Goal: Task Accomplishment & Management: Manage account settings

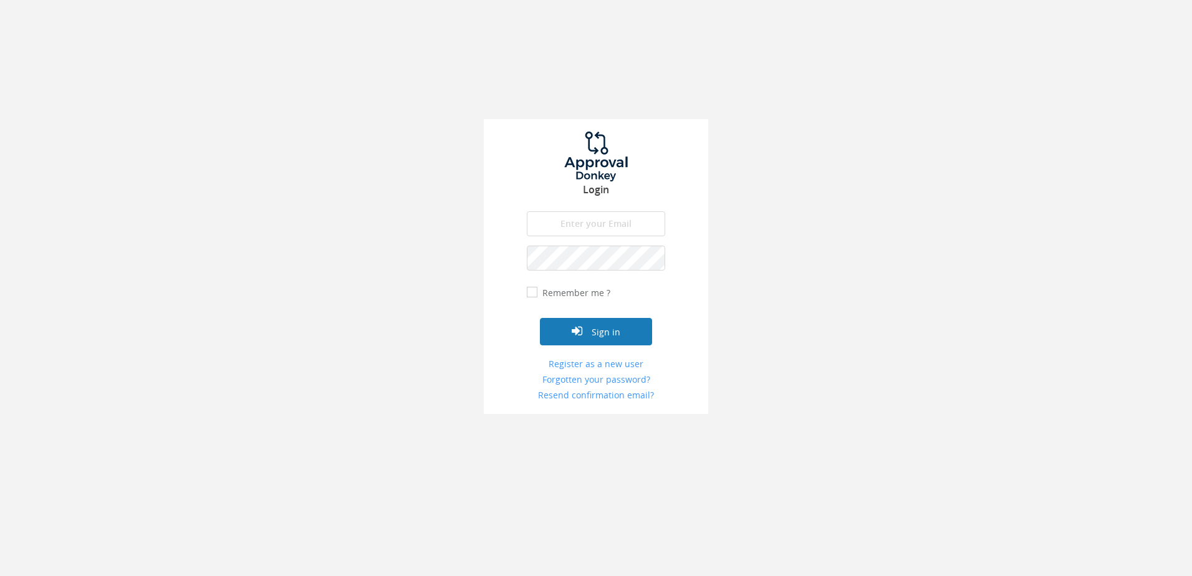
type input "[PERSON_NAME][EMAIL_ADDRESS][DOMAIN_NAME]"
click at [636, 333] on button "Sign in" at bounding box center [596, 331] width 112 height 27
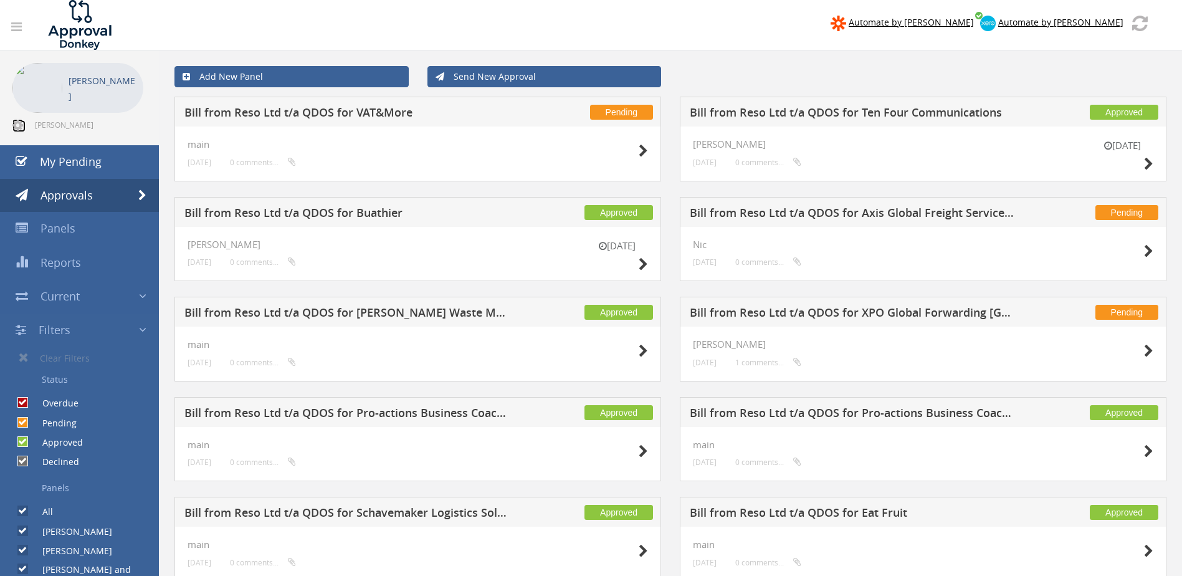
click at [19, 127] on icon at bounding box center [17, 125] width 11 height 12
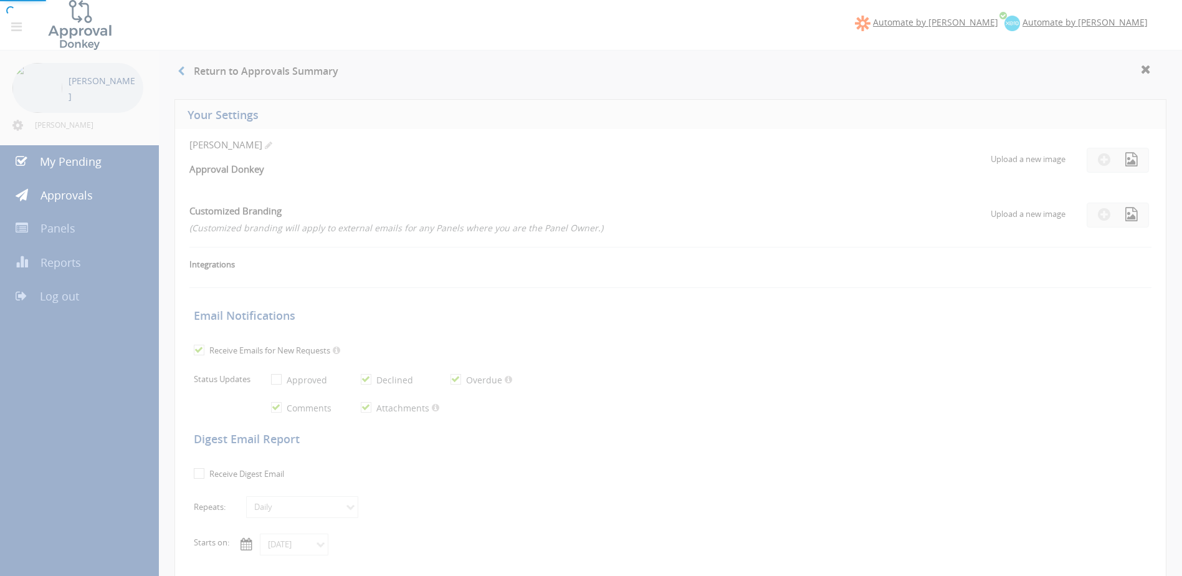
checkbox input "true"
select select "number:1"
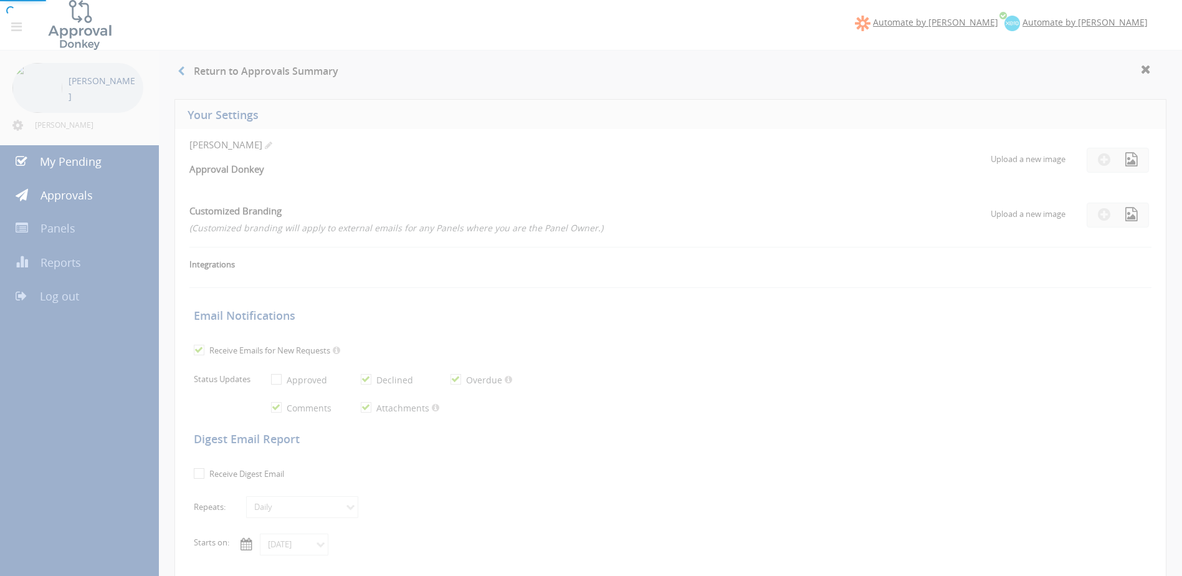
checkbox input "true"
type input "[DATE]"
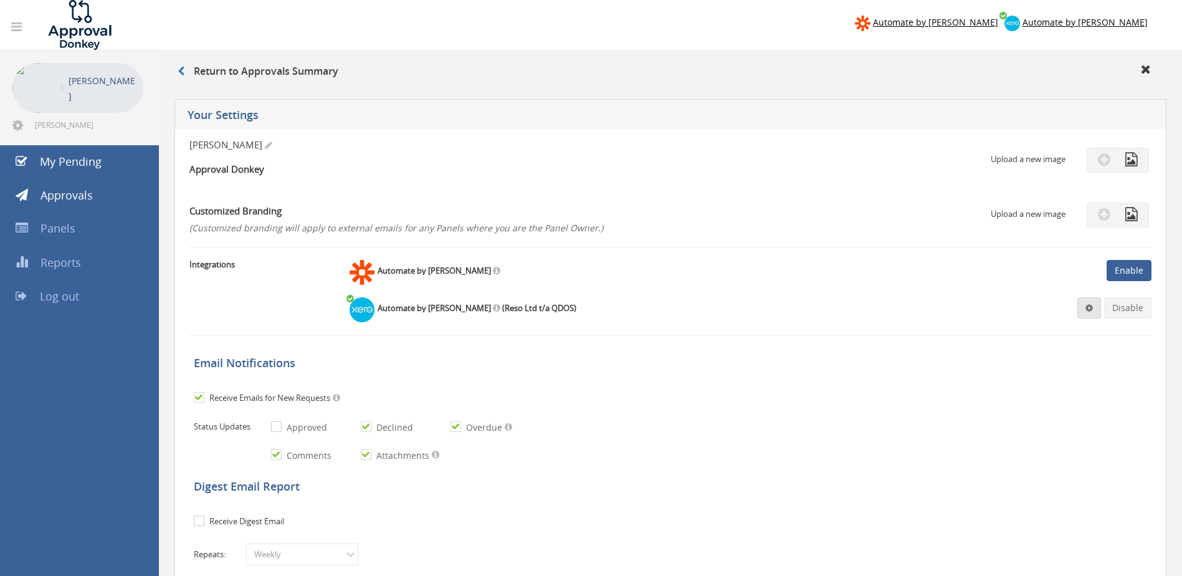
click at [1088, 308] on span at bounding box center [1089, 307] width 7 height 9
click at [1043, 335] on link "Settings" at bounding box center [1051, 331] width 95 height 19
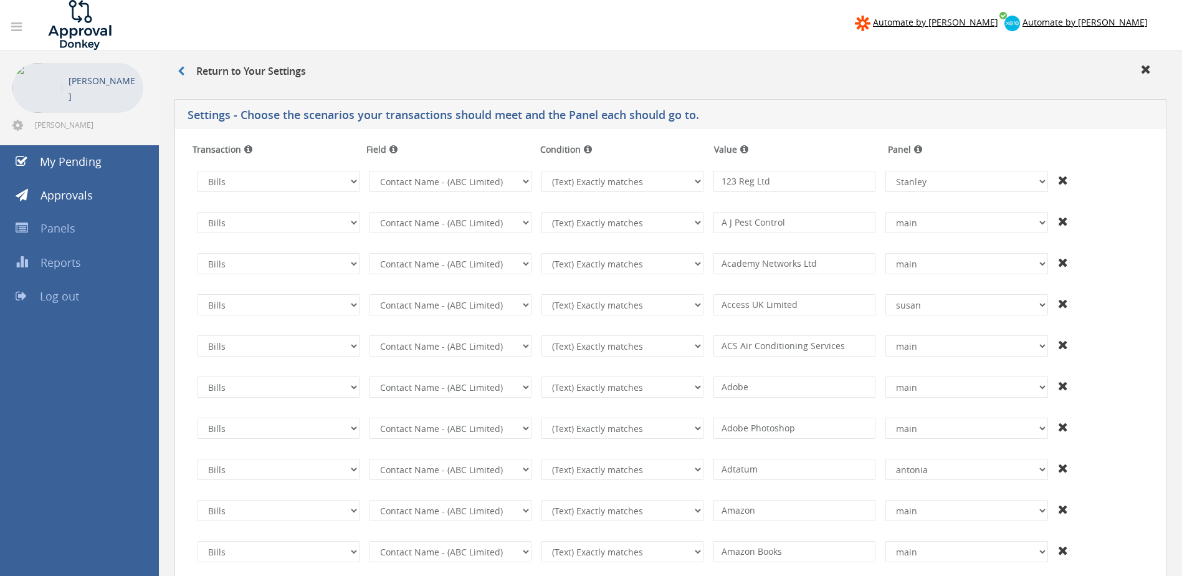
click at [786, 60] on div "Return to Your Settings" at bounding box center [670, 71] width 1023 height 42
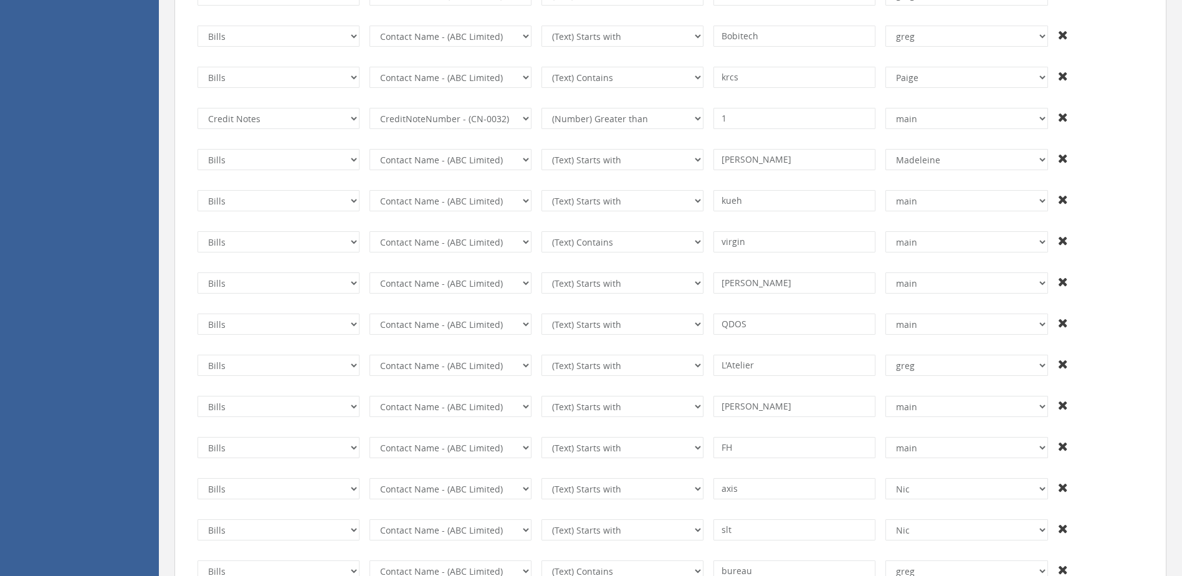
scroll to position [6097, 0]
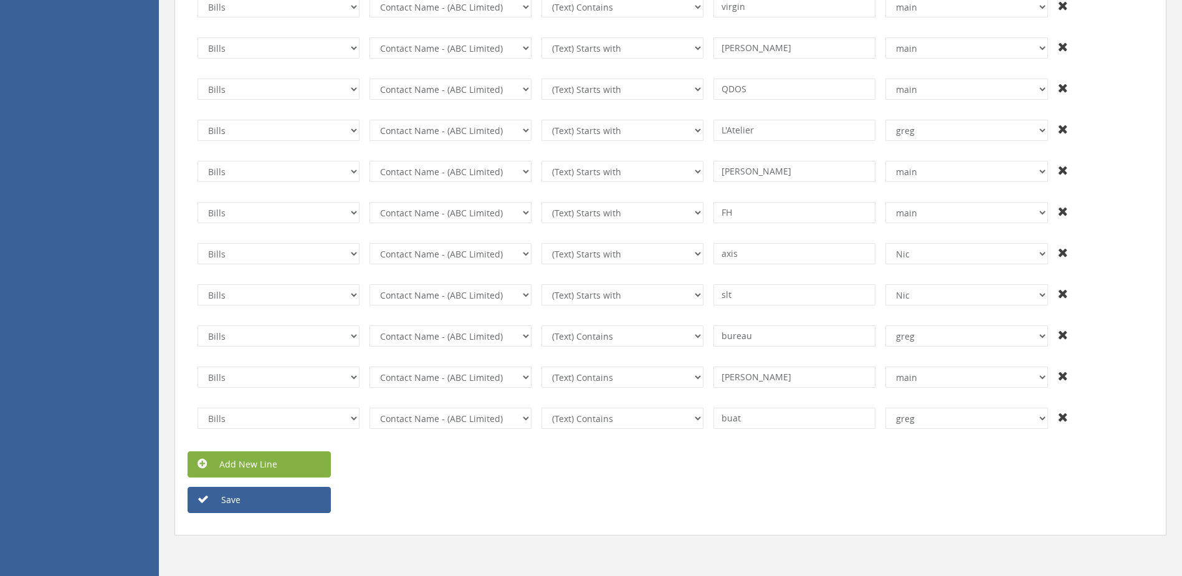
click at [265, 464] on link "Add New Line" at bounding box center [259, 464] width 143 height 26
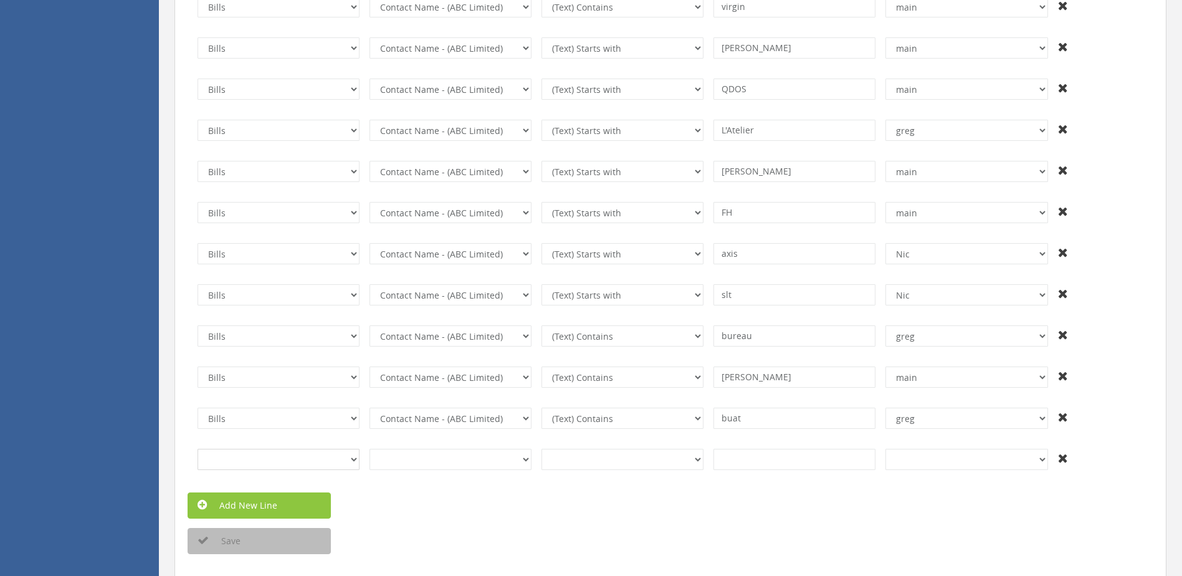
click at [338, 469] on select "Invoices Bills Credit Notes Purchase Orders" at bounding box center [279, 459] width 162 height 21
select select "number:2"
click at [198, 449] on select "Invoices Bills Credit Notes Purchase Orders" at bounding box center [279, 459] width 162 height 21
click at [520, 465] on select "InvoiceID - (92f08561-bd65-469b-93fb-65dd1552c678) InvoiceNumber - (null) Conta…" at bounding box center [451, 459] width 162 height 21
select select "number:55"
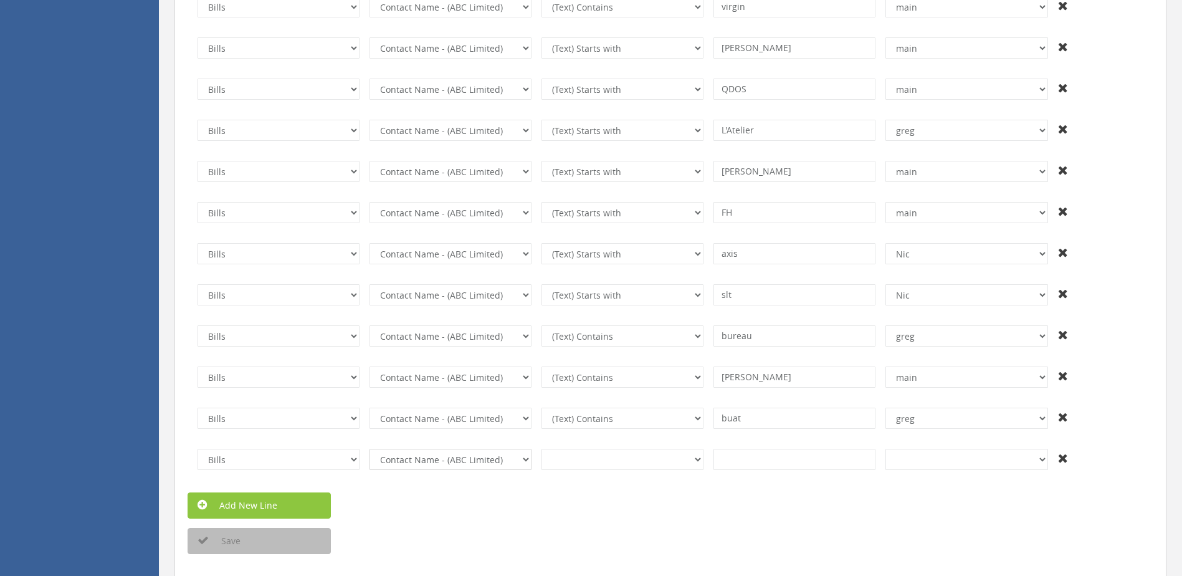
click at [370, 449] on select "InvoiceID - (92f08561-bd65-469b-93fb-65dd1552c678) InvoiceNumber - (null) Conta…" at bounding box center [451, 459] width 162 height 21
click at [652, 457] on select "(Text) Contains (Text) Does not contain (Text) Exactly matches (Text) Does not …" at bounding box center [623, 459] width 162 height 21
select select "number:1"
click at [542, 449] on select "(Text) Contains (Text) Does not contain (Text) Exactly matches (Text) Does not …" at bounding box center [623, 459] width 162 height 21
click at [802, 462] on input at bounding box center [795, 459] width 162 height 21
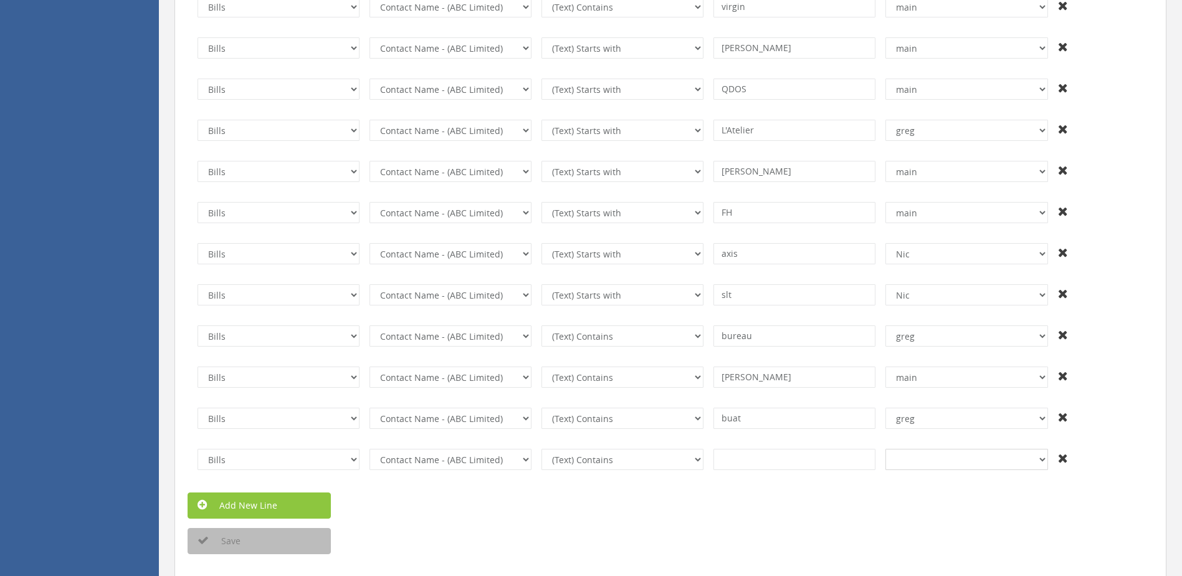
click at [1040, 462] on select "+And [PERSON_NAME] [PERSON_NAME] and [PERSON_NAME] [PERSON_NAME] Shahd [PERSON_…" at bounding box center [967, 459] width 162 height 21
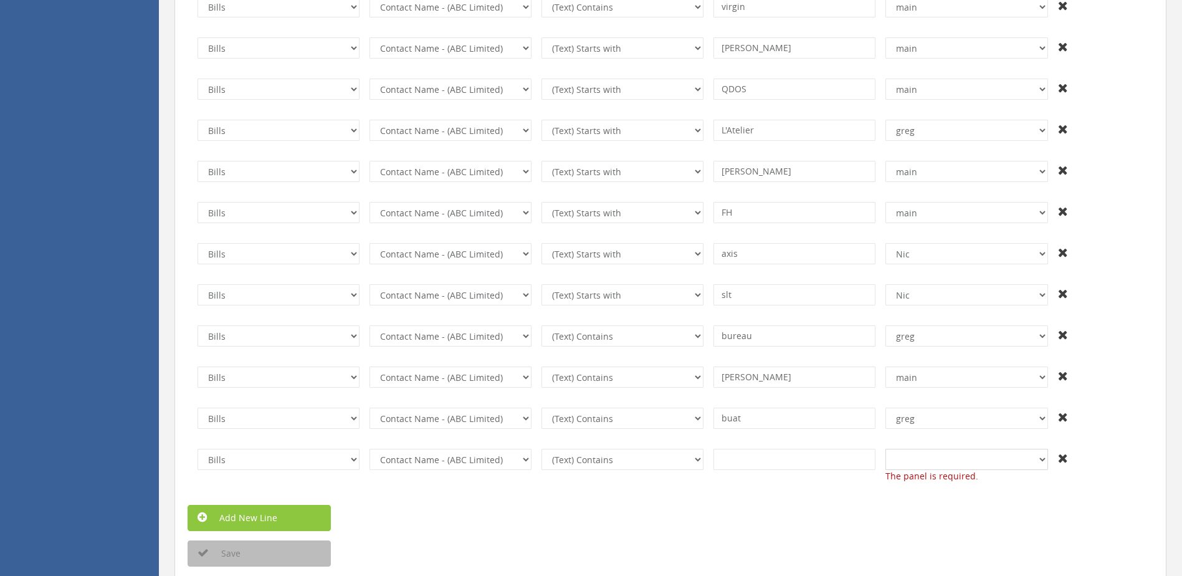
click at [1041, 458] on select "+And [PERSON_NAME] [PERSON_NAME] and [PERSON_NAME] [PERSON_NAME] Shahd [PERSON_…" at bounding box center [967, 459] width 162 height 21
click at [1045, 419] on select "+And [PERSON_NAME] [PERSON_NAME] and [PERSON_NAME] [PERSON_NAME] Shahd [PERSON_…" at bounding box center [967, 418] width 162 height 21
click at [1051, 509] on div "Add New Line" at bounding box center [670, 518] width 985 height 26
click at [1065, 461] on icon at bounding box center [1063, 458] width 10 height 12
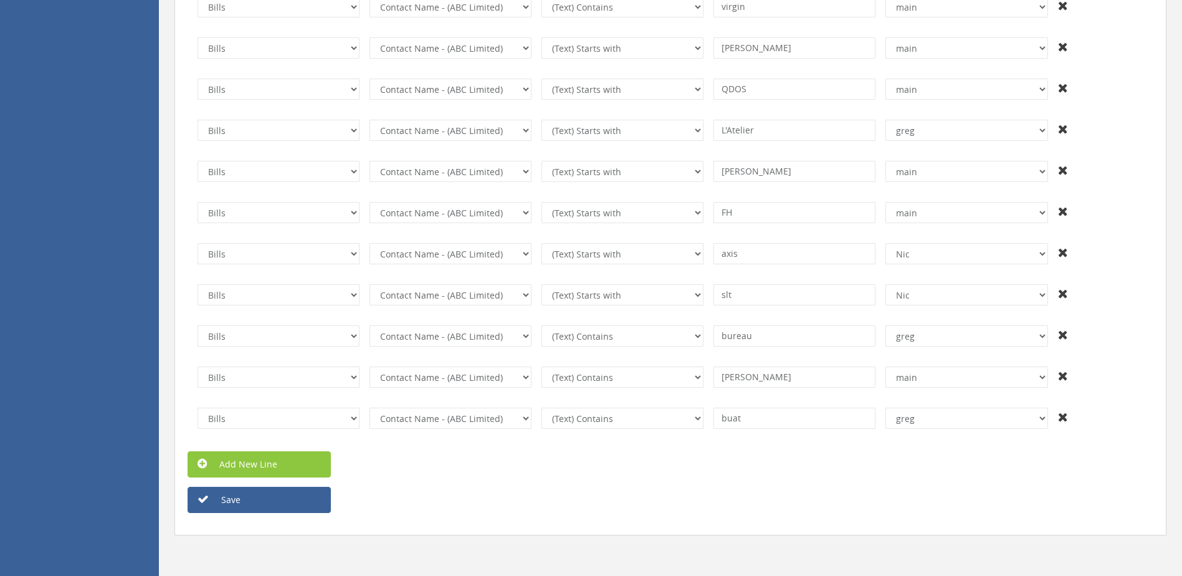
scroll to position [6035, 0]
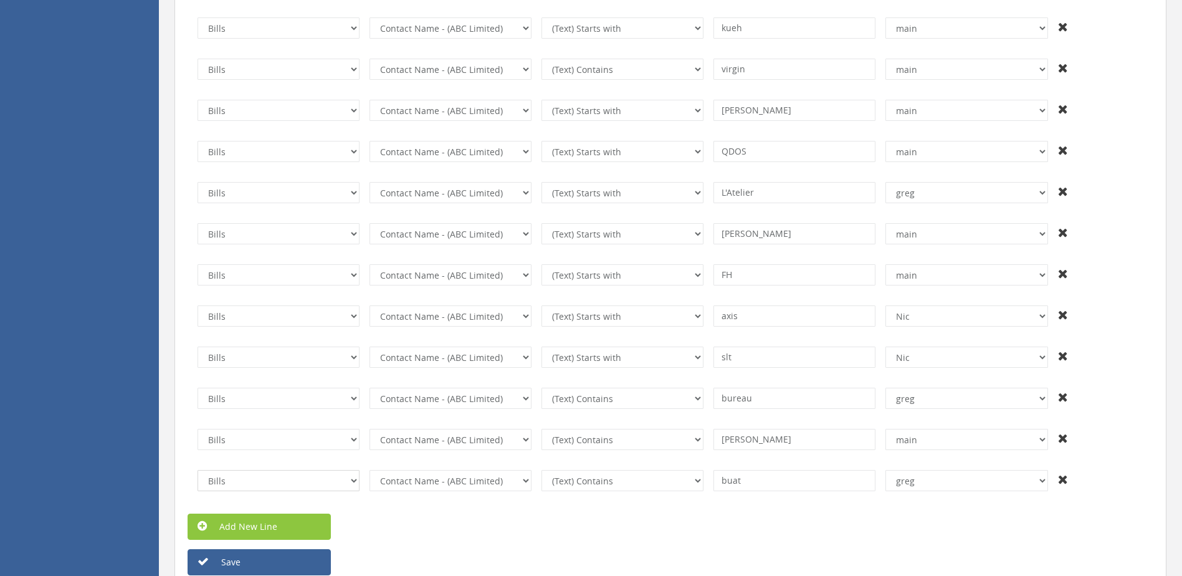
click at [342, 483] on select "Invoices Bills Credit Notes Purchase Orders" at bounding box center [279, 480] width 162 height 21
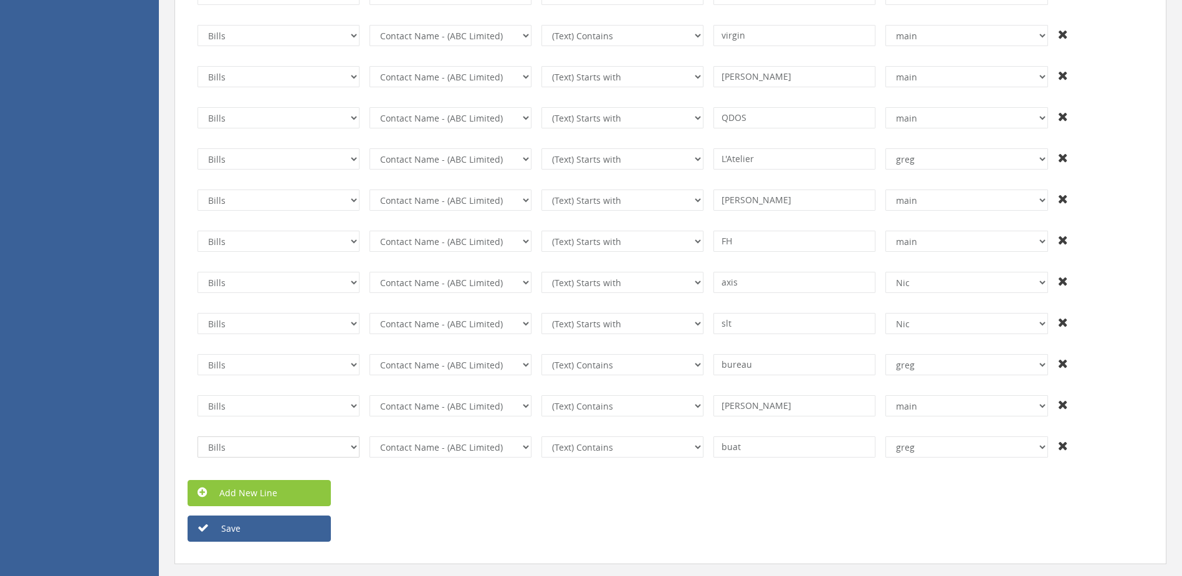
scroll to position [6097, 0]
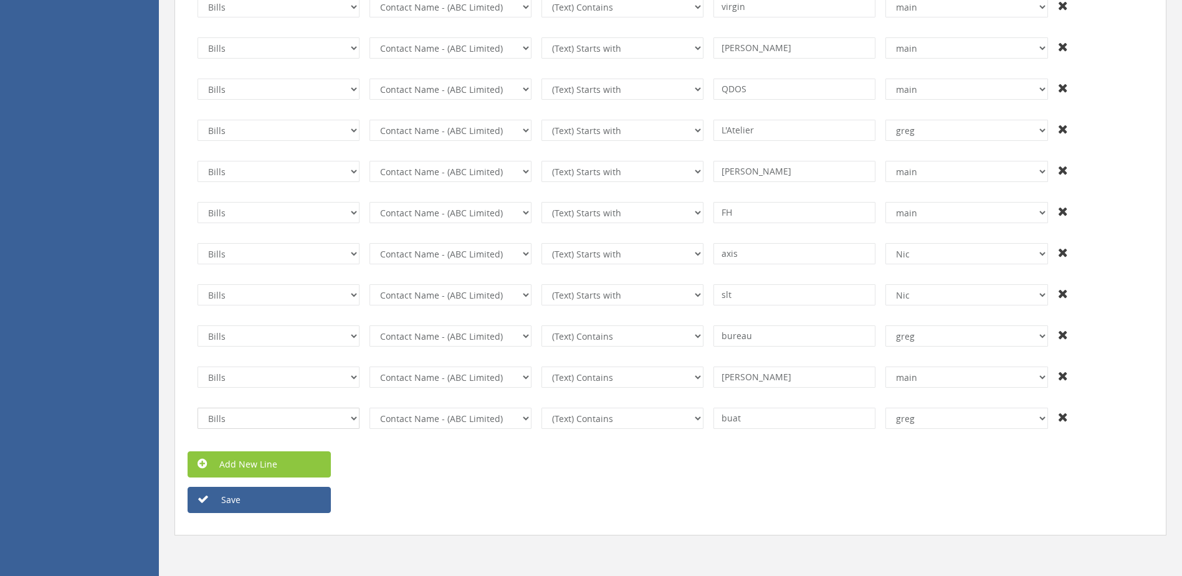
click at [332, 426] on select "Invoices Bills Credit Notes Purchase Orders" at bounding box center [279, 418] width 162 height 21
click at [328, 422] on select "Invoices Bills Credit Notes Purchase Orders" at bounding box center [279, 418] width 162 height 21
click at [459, 465] on div "Add New Line" at bounding box center [670, 464] width 985 height 26
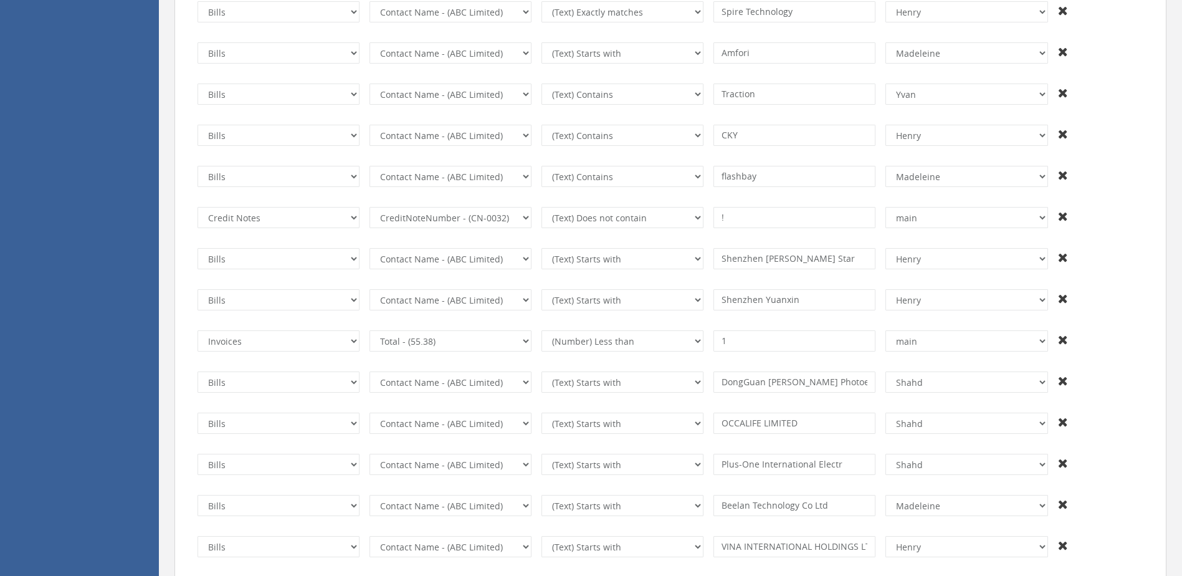
scroll to position [5225, 0]
